Goal: Task Accomplishment & Management: Manage account settings

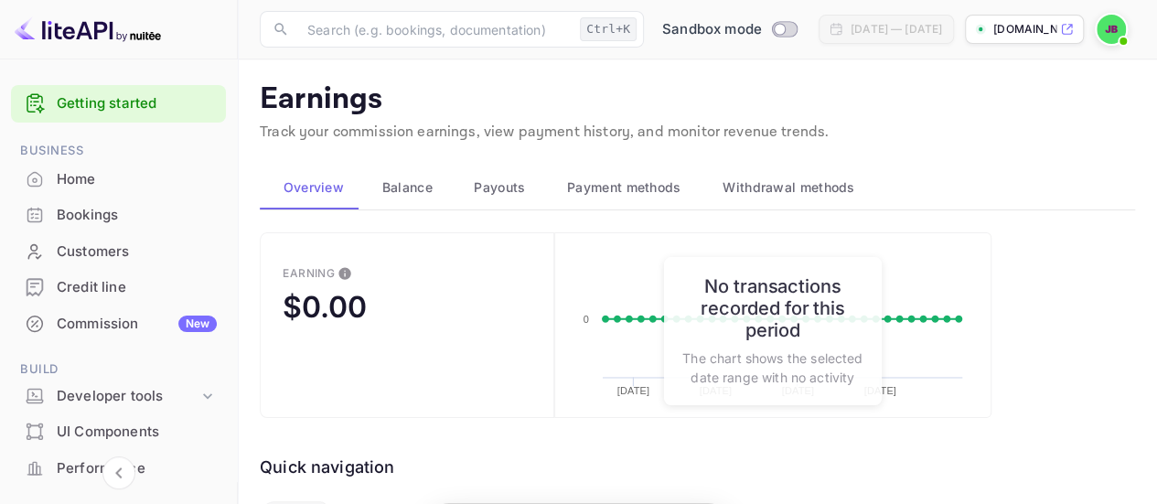
click at [130, 166] on div "Home" at bounding box center [118, 180] width 215 height 36
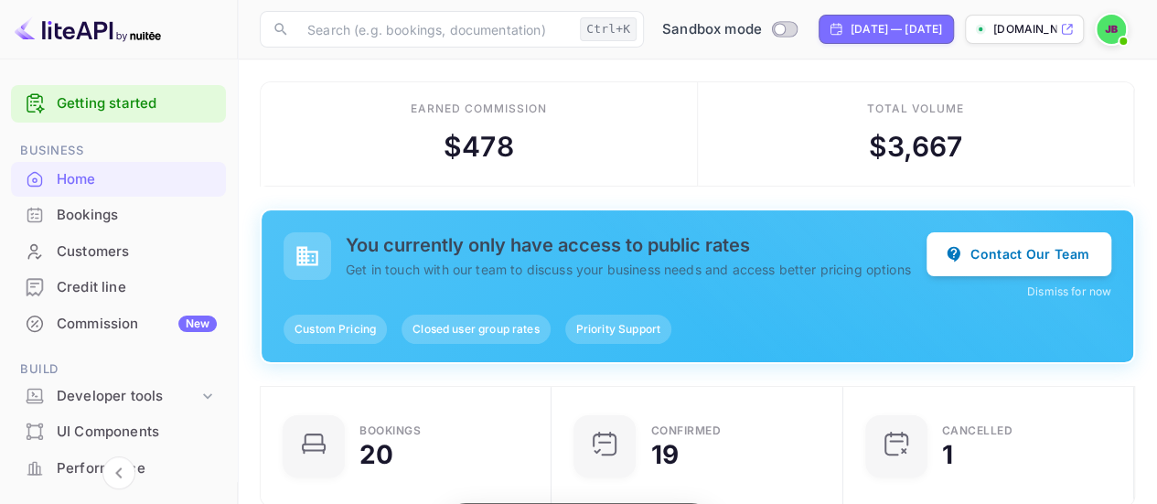
scroll to position [283, 267]
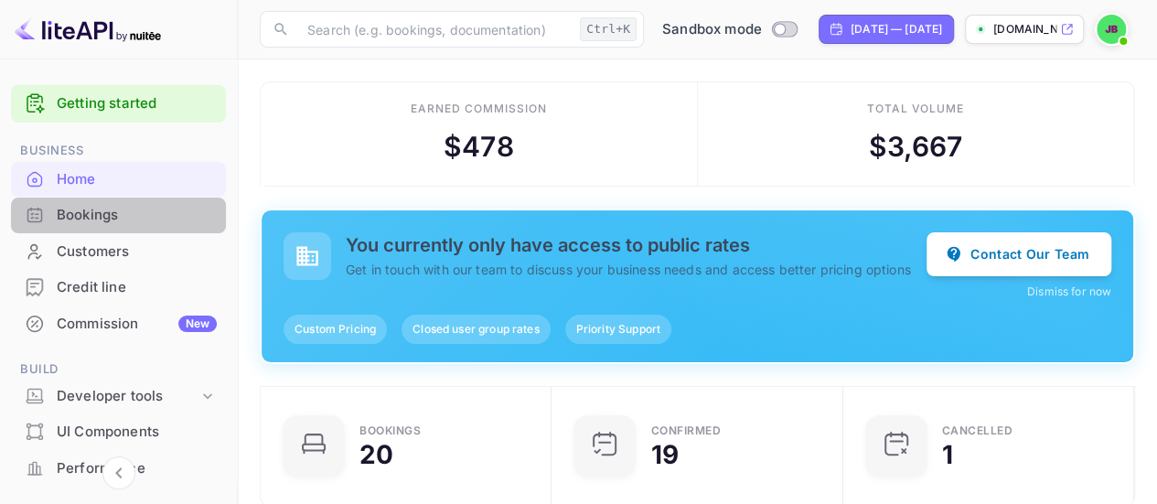
click at [135, 219] on div "Bookings" at bounding box center [137, 215] width 160 height 21
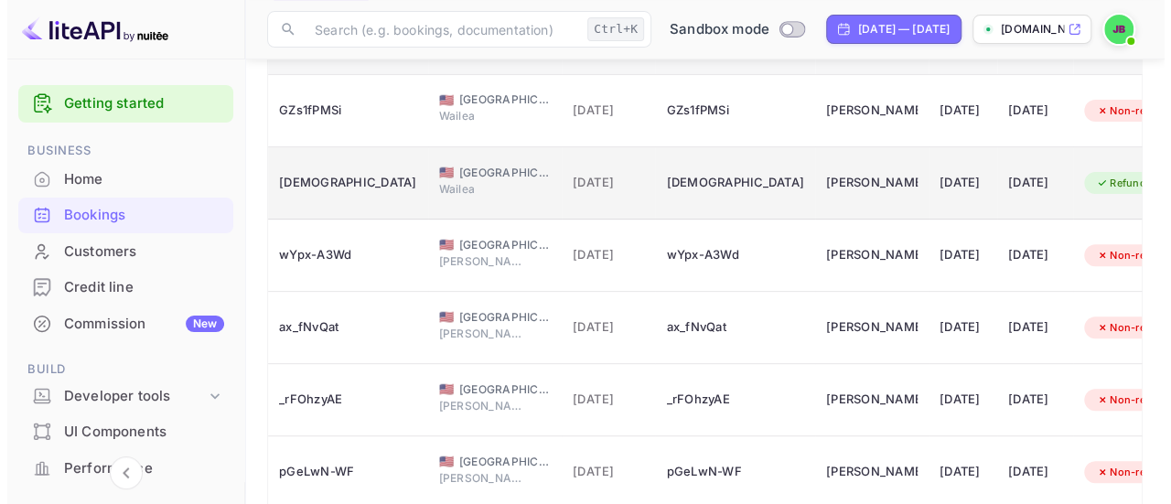
scroll to position [157, 0]
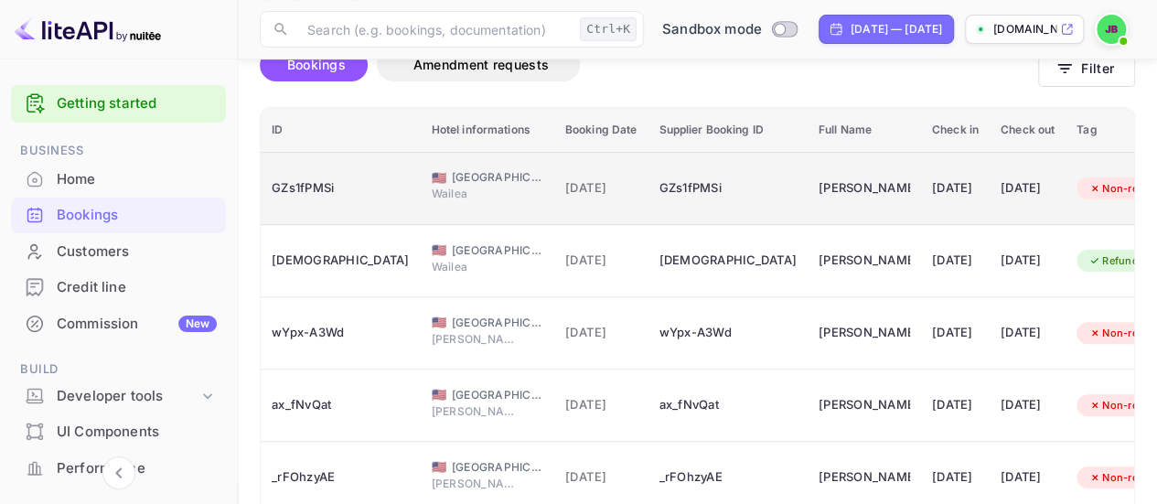
click at [452, 181] on span "[GEOGRAPHIC_DATA]" at bounding box center [497, 177] width 91 height 16
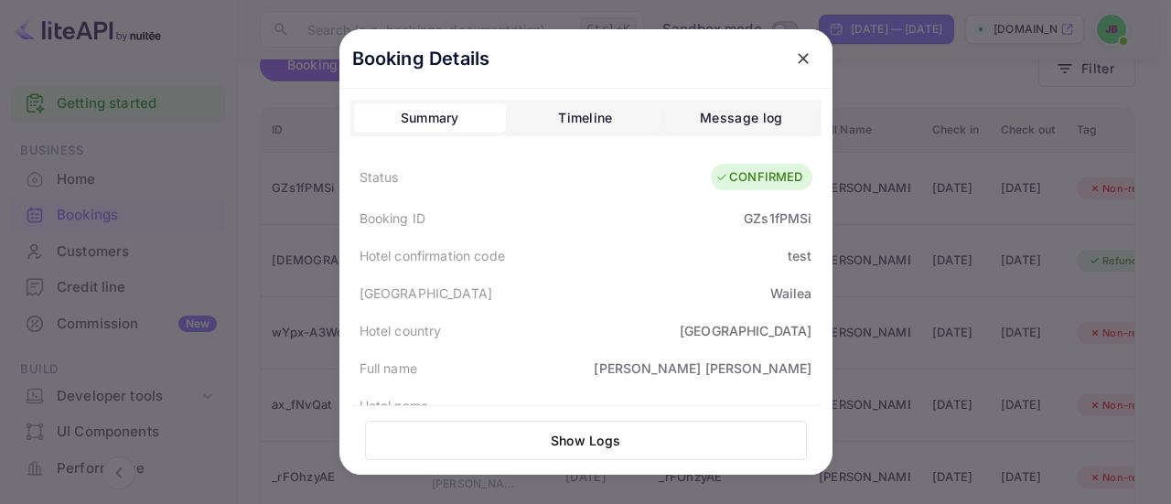
click at [570, 133] on div "Summary Timeline Message log" at bounding box center [585, 118] width 471 height 37
click at [573, 126] on div "Timeline" at bounding box center [585, 118] width 54 height 22
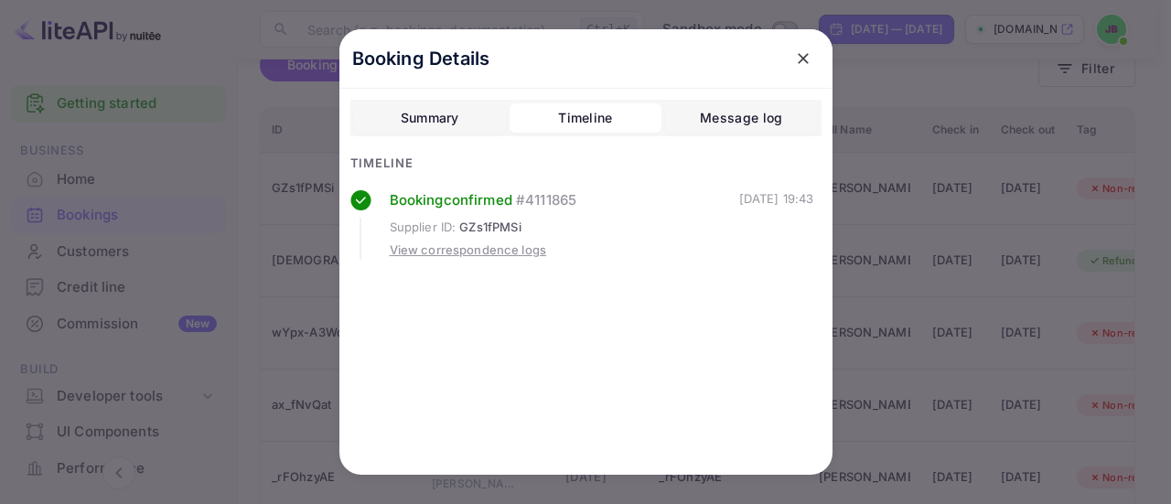
click at [490, 125] on button "Summary" at bounding box center [430, 117] width 152 height 29
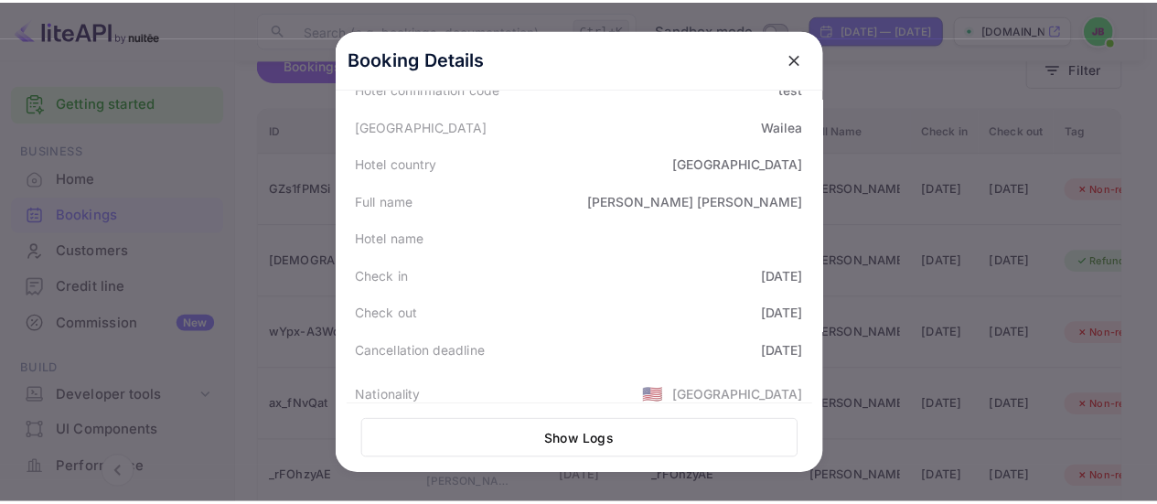
scroll to position [0, 0]
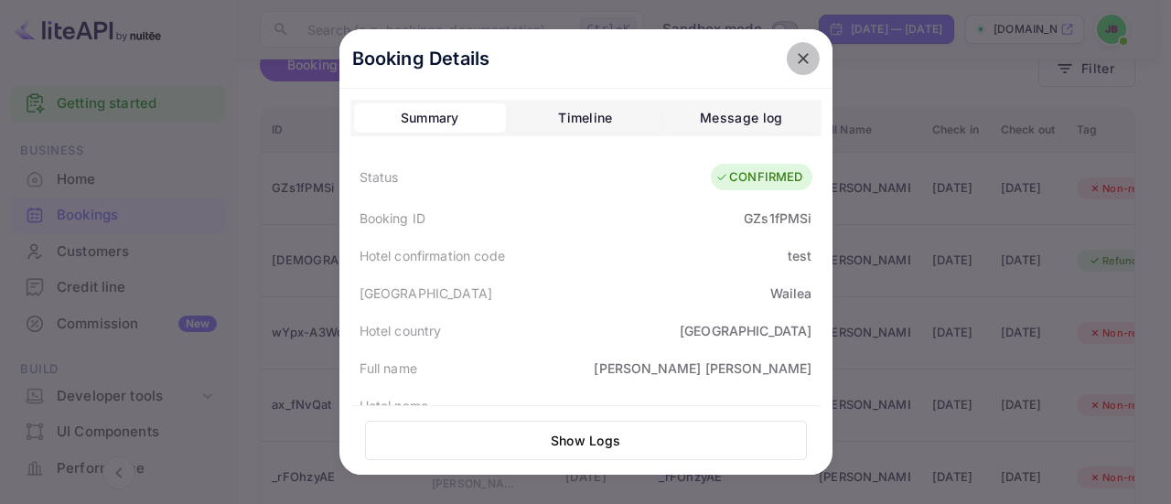
click at [794, 58] on icon "close" at bounding box center [803, 58] width 18 height 18
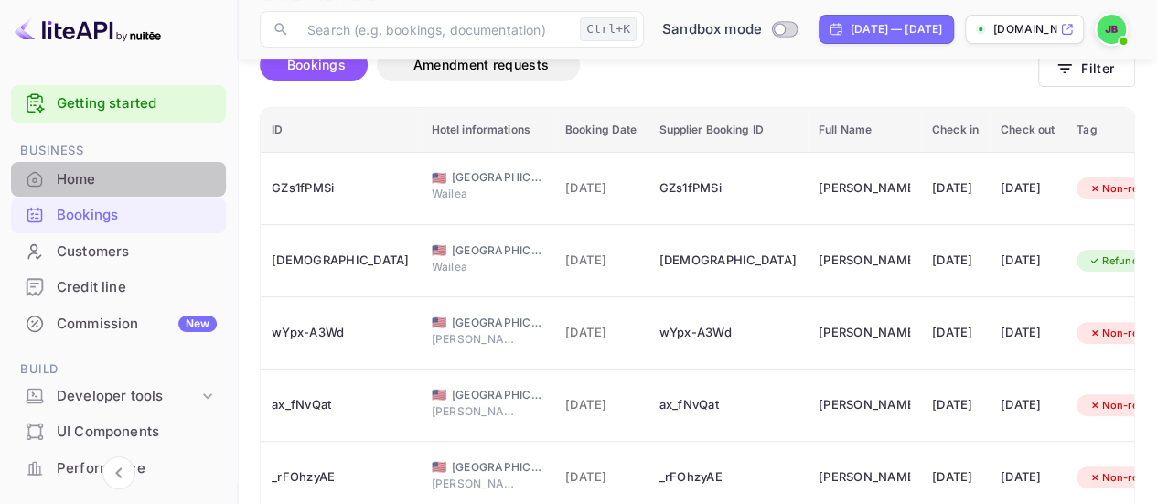
click at [163, 184] on div "Home" at bounding box center [137, 179] width 160 height 21
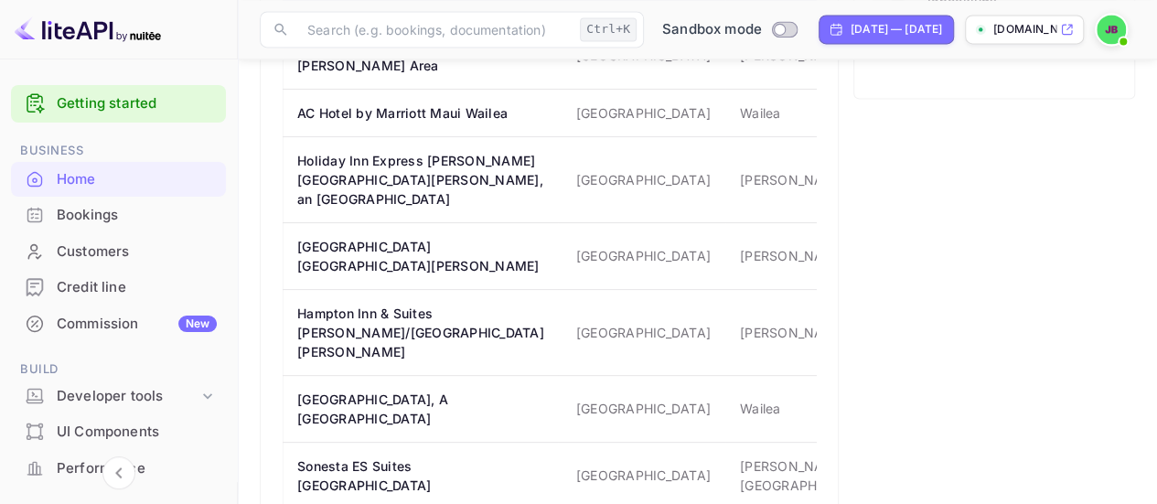
scroll to position [1337, 0]
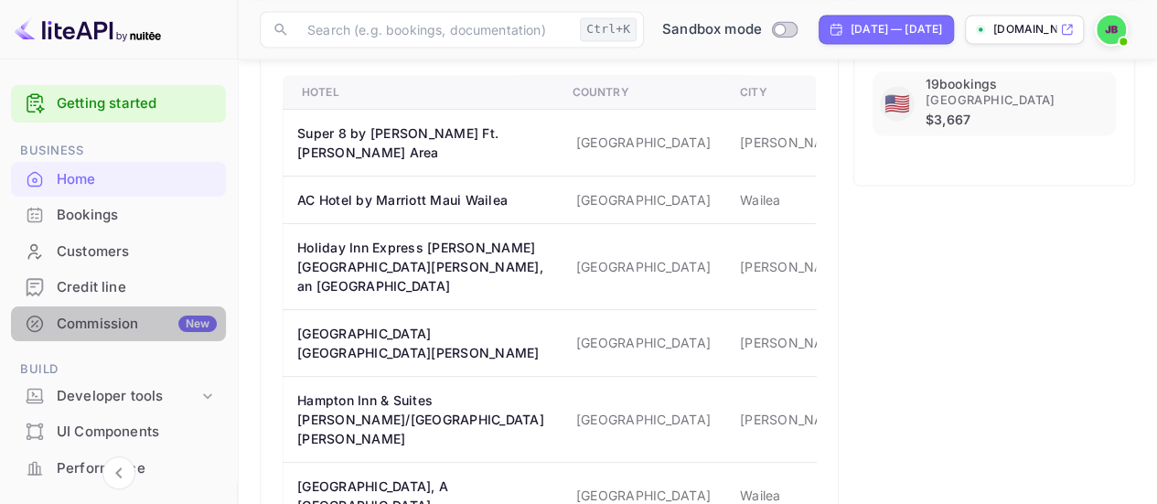
click at [138, 306] on div "Commission New" at bounding box center [118, 324] width 215 height 36
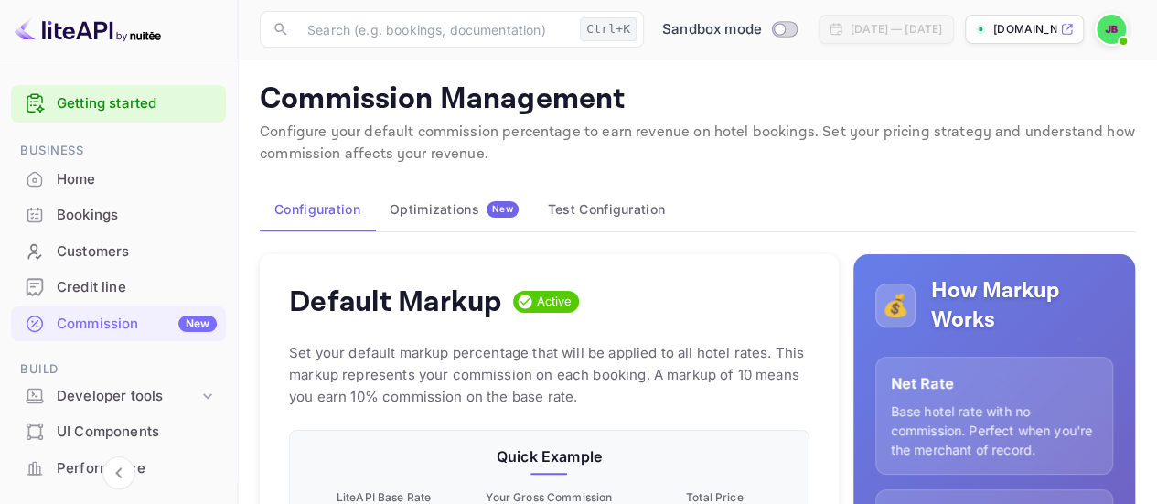
scroll to position [310, 505]
